Goal: Transaction & Acquisition: Purchase product/service

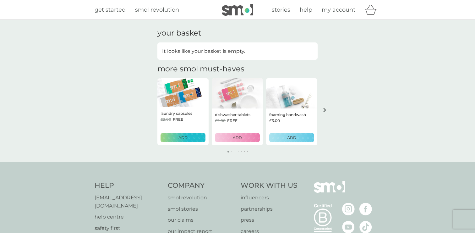
click at [325, 110] on icon "arrow right" at bounding box center [324, 110] width 3 height 4
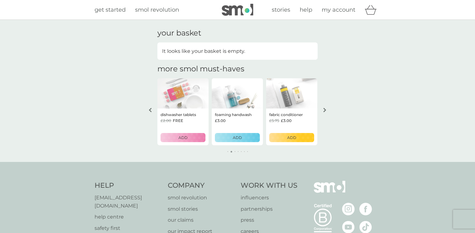
click at [293, 140] on p "ADD" at bounding box center [291, 137] width 9 height 6
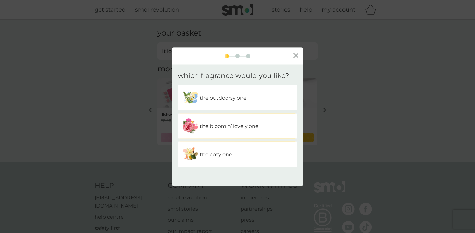
click at [240, 89] on div "the outdoorsy one" at bounding box center [237, 97] width 119 height 25
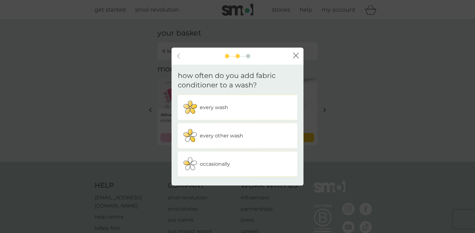
click at [223, 113] on div "every wash" at bounding box center [237, 108] width 110 height 16
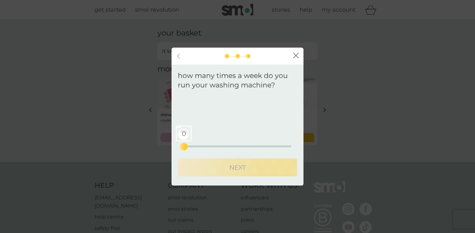
click at [215, 146] on div "0 0 12.5 25" at bounding box center [237, 146] width 107 height 2
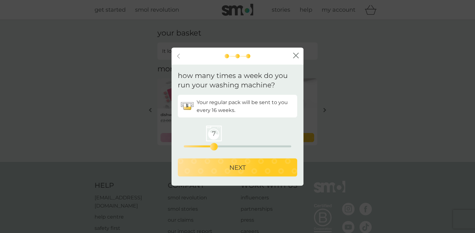
click at [225, 169] on div "NEXT" at bounding box center [237, 167] width 107 height 10
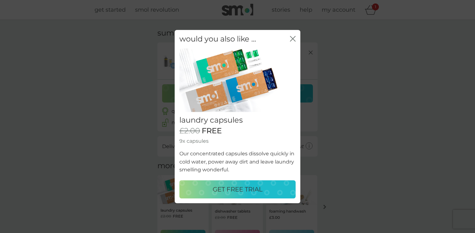
click at [294, 39] on icon "close" at bounding box center [293, 39] width 6 height 6
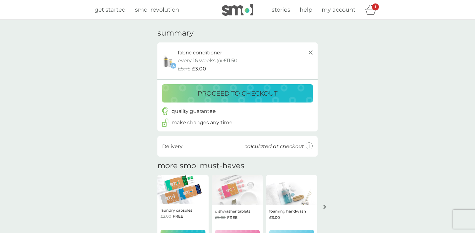
click at [371, 9] on icon "basket" at bounding box center [371, 10] width 12 height 10
click at [342, 11] on span "my account" at bounding box center [339, 9] width 34 height 7
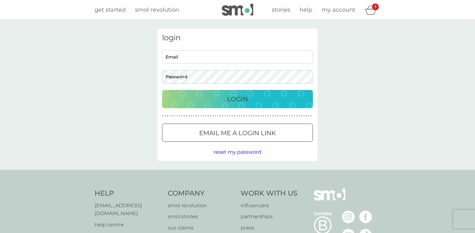
click at [247, 61] on input "Email" at bounding box center [237, 57] width 151 height 14
type input "dom@smolproducts.com"
click at [272, 100] on div "Login" at bounding box center [237, 99] width 138 height 10
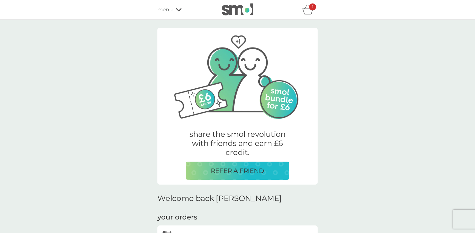
click at [309, 12] on icon "basket" at bounding box center [308, 10] width 12 height 10
